Goal: Obtain resource: Download file/media

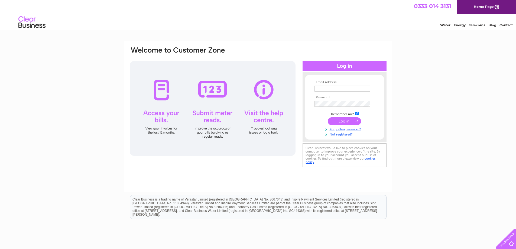
click at [325, 88] on input "text" at bounding box center [342, 89] width 56 height 6
type input "[EMAIL_ADDRESS][DOMAIN_NAME]"
click at [328, 118] on input "submit" at bounding box center [344, 122] width 33 height 8
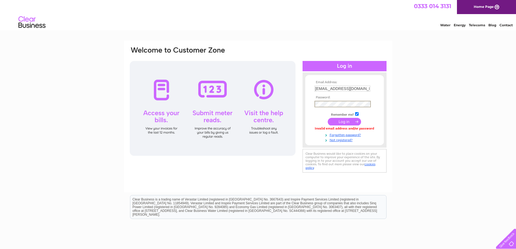
click at [328, 118] on input "submit" at bounding box center [344, 122] width 33 height 8
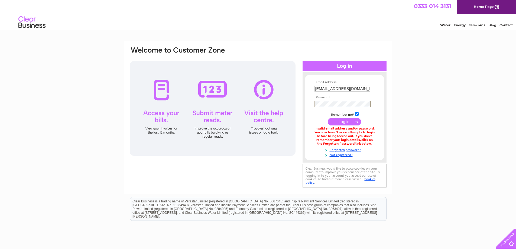
click at [328, 118] on input "submit" at bounding box center [344, 122] width 33 height 8
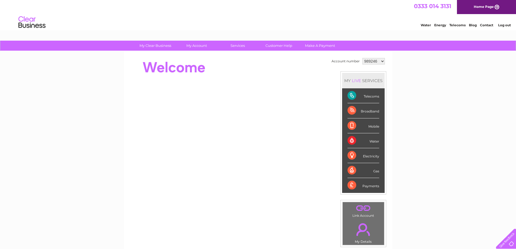
click at [401, 72] on div "My Clear Business Login Details My Details My Preferences Link Account My Accou…" at bounding box center [258, 193] width 516 height 304
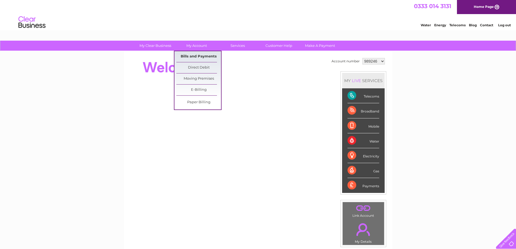
click at [192, 54] on link "Bills and Payments" at bounding box center [198, 56] width 45 height 11
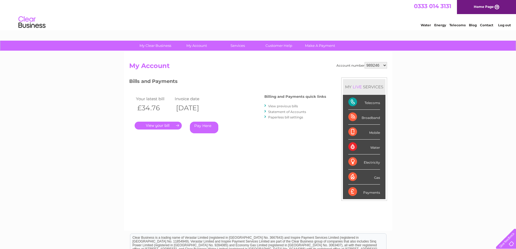
click at [166, 126] on link "." at bounding box center [158, 126] width 47 height 8
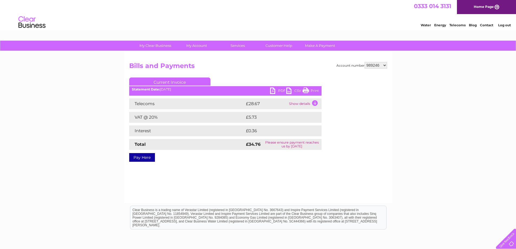
click at [382, 66] on select "989246 1114206 1135247 1135494 1135495 1135497 1135499 1135501 1135502 1135513 …" at bounding box center [375, 65] width 22 height 6
select select "1135497"
click at [365, 62] on select "989246 1114206 1135247 1135494 1135495 1135497 1135499 1135501 1135502 1135513 …" at bounding box center [375, 65] width 22 height 6
click at [280, 91] on link "PDF" at bounding box center [278, 91] width 16 height 8
click at [384, 66] on select "989246 1114206 1135247 1135494 1135495 1135497 1135499 1135501 1135502 1135513 …" at bounding box center [375, 65] width 22 height 6
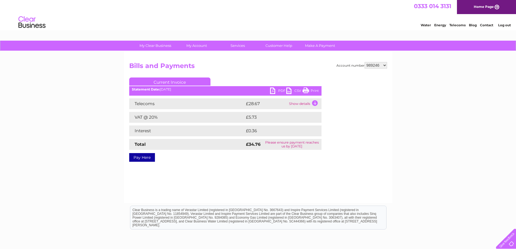
select select "1135497"
click at [365, 62] on select "989246 1114206 1135247 1135494 1135495 1135497 1135499 1135501 1135502 1135513 …" at bounding box center [375, 65] width 22 height 6
click at [271, 92] on link "PDF" at bounding box center [278, 91] width 16 height 8
click at [382, 65] on select "989246 1114206 1135247 1135494 1135495 1135497 1135499 1135501 1135502 1135513 …" at bounding box center [375, 65] width 22 height 6
select select "1135495"
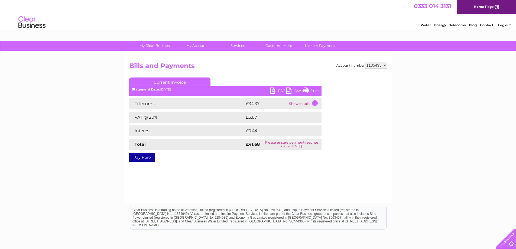
click at [365, 62] on select "989246 1114206 1135247 1135494 1135495 1135497 1135499 1135501 1135502 1135513 …" at bounding box center [375, 65] width 22 height 6
click at [276, 91] on link "PDF" at bounding box center [278, 91] width 16 height 8
click at [382, 66] on select "989246 1114206 1135247 1135494 1135495 1135497 1135499 1135501 1135502 1135513 …" at bounding box center [375, 65] width 22 height 6
select select "1135499"
click at [365, 62] on select "989246 1114206 1135247 1135494 1135495 1135497 1135499 1135501 1135502 1135513 …" at bounding box center [375, 65] width 22 height 6
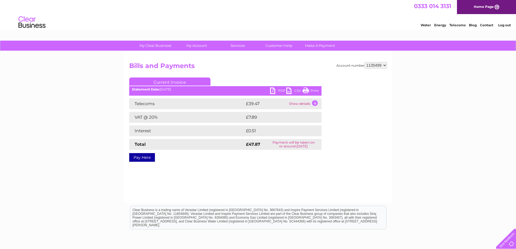
click at [278, 92] on link "PDF" at bounding box center [278, 91] width 16 height 8
click at [378, 64] on select "989246 1114206 1135247 1135494 1135495 1135497 1135499 1135501 1135502 1135513 …" at bounding box center [375, 65] width 22 height 6
select select "1135501"
click at [365, 62] on select "989246 1114206 1135247 1135494 1135495 1135497 1135499 1135501 1135502 1135513 …" at bounding box center [375, 65] width 22 height 6
click at [273, 91] on link "PDF" at bounding box center [278, 91] width 16 height 8
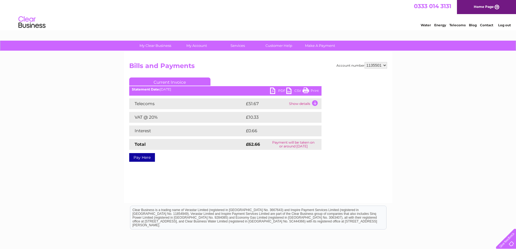
click at [385, 66] on select "989246 1114206 1135247 1135494 1135495 1135497 1135499 1135501 1135502 1135513 …" at bounding box center [375, 65] width 22 height 6
select select "989246"
click at [365, 62] on select "989246 1114206 1135247 1135494 1135495 1135497 1135499 1135501 1135502 1135513 …" at bounding box center [375, 65] width 22 height 6
click at [279, 92] on link "PDF" at bounding box center [278, 91] width 16 height 8
click at [385, 66] on select "989246 1114206 1135247 1135494 1135495 1135497 1135499 1135501 1135502 1135513 …" at bounding box center [375, 65] width 22 height 6
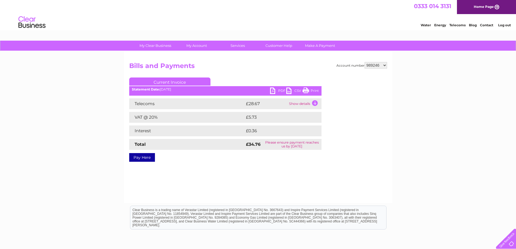
select select "1114206"
click at [365, 62] on select "989246 1114206 1135247 1135494 1135495 1135497 1135499 1135501 1135502 1135513 …" at bounding box center [375, 65] width 22 height 6
click at [274, 90] on link "PDF" at bounding box center [278, 91] width 16 height 8
click at [383, 64] on select "989246 1114206 1135247 1135494 1135495 1135497 1135499 1135501 1135502 1135513 …" at bounding box center [375, 65] width 22 height 6
select select "1135502"
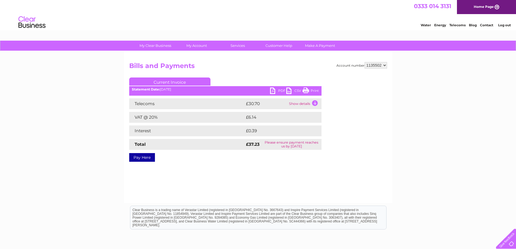
click at [365, 62] on select "989246 1114206 1135247 1135494 1135495 1135497 1135499 1135501 1135502 1135513 …" at bounding box center [375, 65] width 22 height 6
click at [274, 91] on link "PDF" at bounding box center [278, 91] width 16 height 8
click at [381, 66] on select "989246 1114206 1135247 1135494 1135495 1135497 1135499 1135501 1135502 1135513 …" at bounding box center [375, 65] width 22 height 6
select select "1135516"
click at [365, 62] on select "989246 1114206 1135247 1135494 1135495 1135497 1135499 1135501 1135502 1135513 …" at bounding box center [375, 65] width 22 height 6
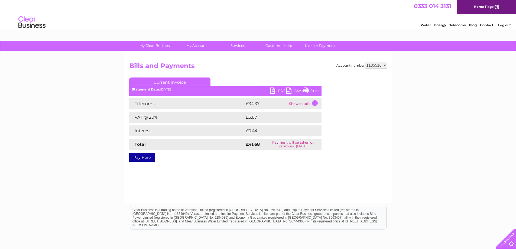
click at [274, 89] on link "PDF" at bounding box center [278, 91] width 16 height 8
click at [378, 66] on select "989246 1114206 1135247 1135494 1135495 1135497 1135499 1135501 1135502 1135513 …" at bounding box center [375, 65] width 22 height 6
select select "1135526"
click at [365, 62] on select "989246 1114206 1135247 1135494 1135495 1135497 1135499 1135501 1135502 1135513 …" at bounding box center [375, 65] width 22 height 6
click at [278, 92] on link "PDF" at bounding box center [278, 91] width 16 height 8
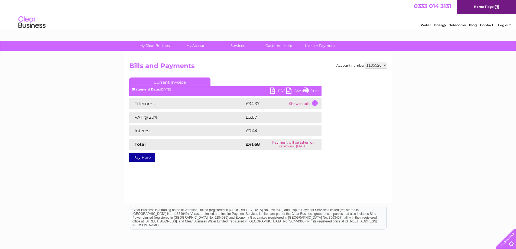
click at [380, 66] on select "989246 1114206 1135247 1135494 1135495 1135497 1135499 1135501 1135502 1135513 …" at bounding box center [375, 65] width 22 height 6
select select "1135546"
click at [365, 62] on select "989246 1114206 1135247 1135494 1135495 1135497 1135499 1135501 1135502 1135513 …" at bounding box center [375, 65] width 22 height 6
click at [277, 91] on link "PDF" at bounding box center [278, 91] width 16 height 8
click at [376, 65] on select "989246 1114206 1135247 1135494 1135495 1135497 1135499 1135501 1135502 1135513 …" at bounding box center [375, 65] width 22 height 6
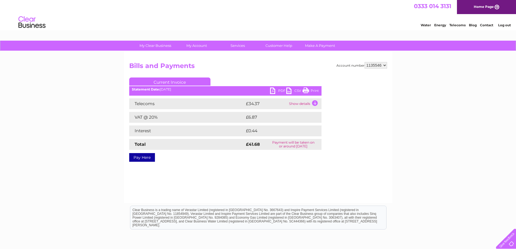
select select "1135524"
click at [365, 62] on select "989246 1114206 1135247 1135494 1135495 1135497 1135499 1135501 1135502 1135513 …" at bounding box center [375, 65] width 22 height 6
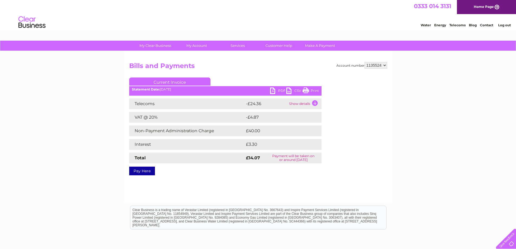
click at [276, 92] on link "PDF" at bounding box center [278, 91] width 16 height 8
